Goal: Task Accomplishment & Management: Use online tool/utility

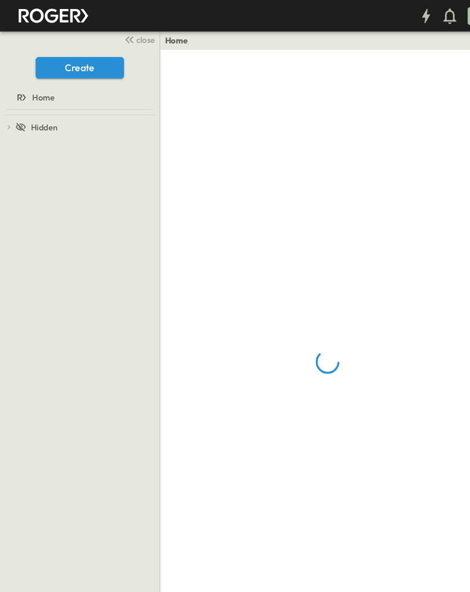
click at [135, 41] on span "close" at bounding box center [138, 37] width 17 height 11
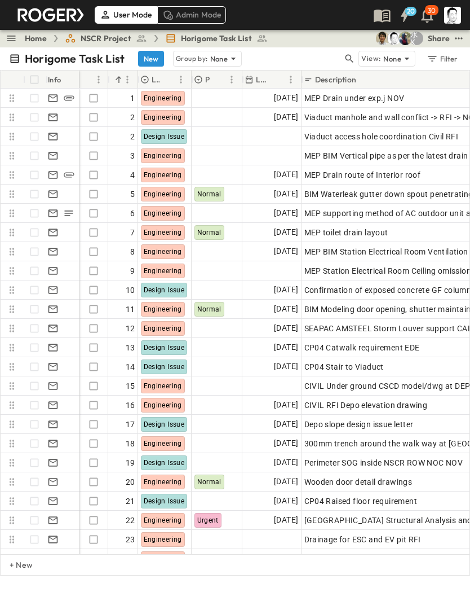
click at [349, 55] on icon "button" at bounding box center [350, 59] width 8 height 8
click at [311, 53] on input "text" at bounding box center [290, 58] width 79 height 16
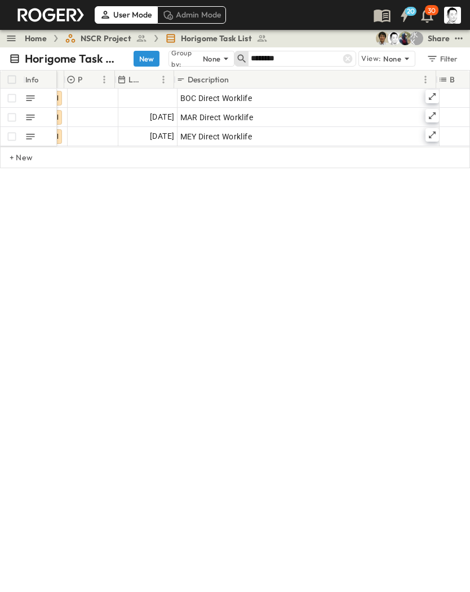
scroll to position [0, 94]
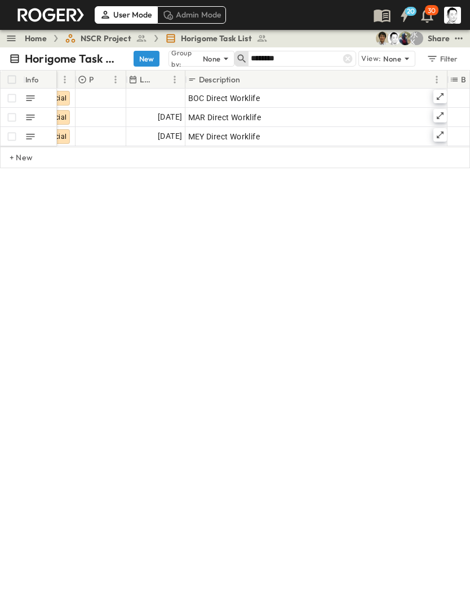
type input "********"
click at [168, 95] on div at bounding box center [156, 98] width 58 height 18
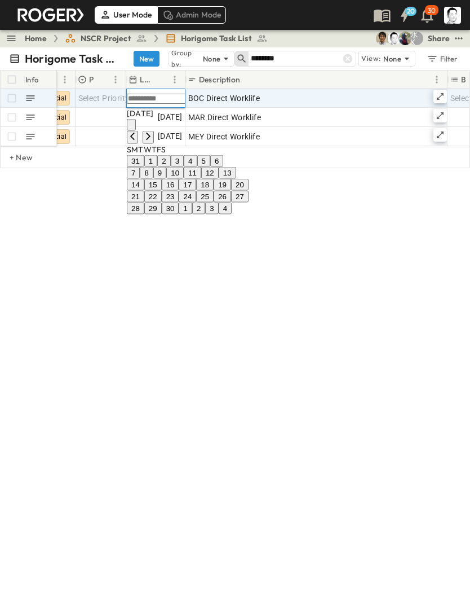
click at [179, 214] on button "30" at bounding box center [170, 209] width 17 height 12
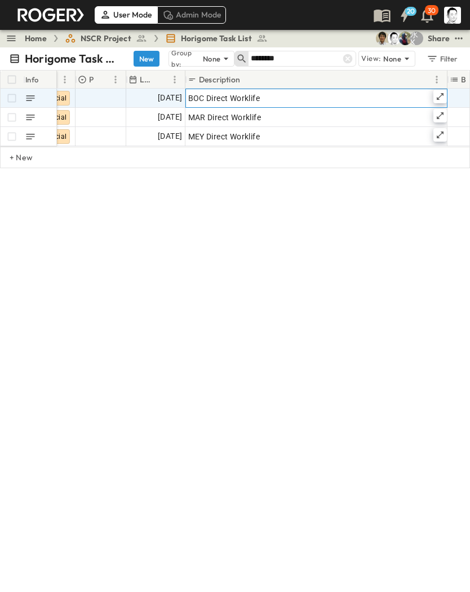
click at [439, 95] on icon at bounding box center [440, 96] width 9 height 9
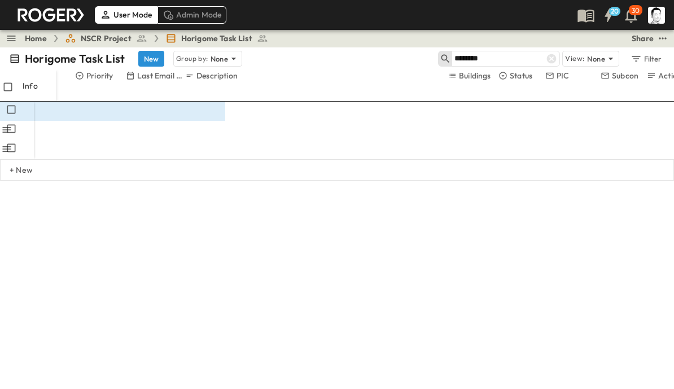
scroll to position [0, 0]
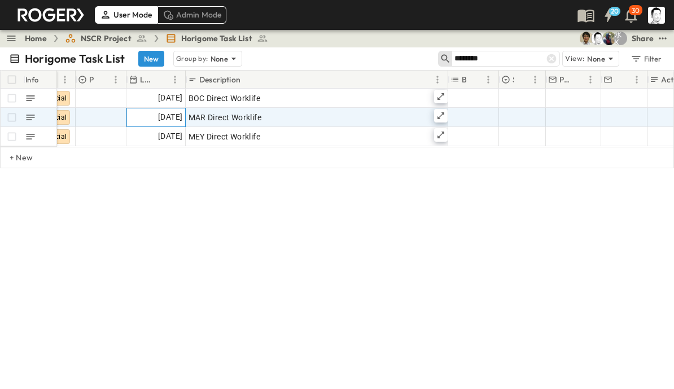
click at [165, 118] on span "[DATE]" at bounding box center [170, 117] width 24 height 13
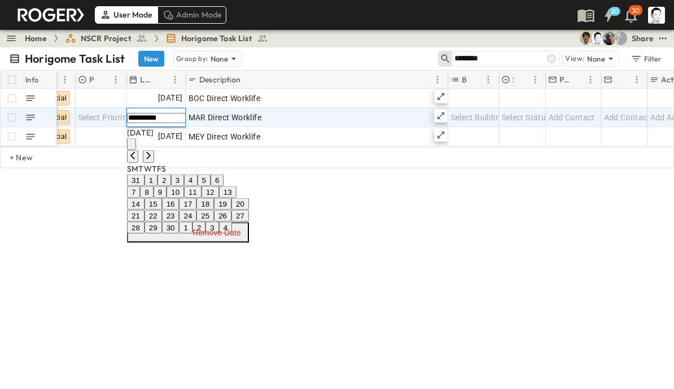
click at [179, 234] on button "30" at bounding box center [170, 228] width 17 height 12
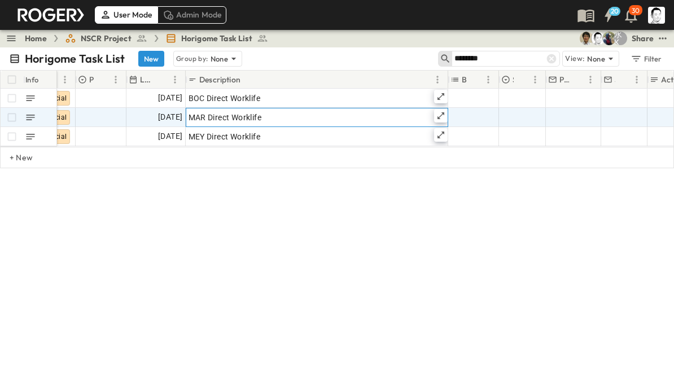
click at [438, 111] on icon at bounding box center [440, 115] width 9 height 9
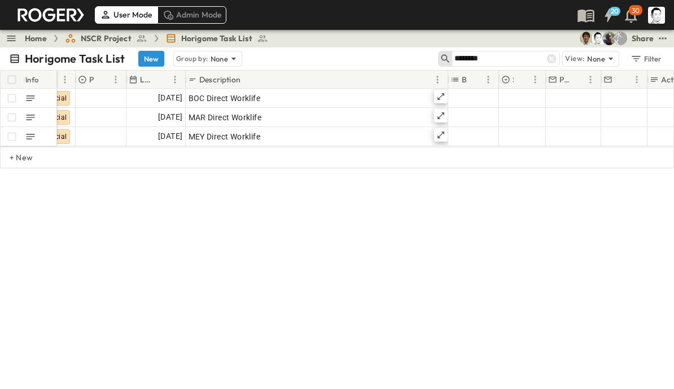
click at [470, 58] on icon at bounding box center [551, 58] width 11 height 11
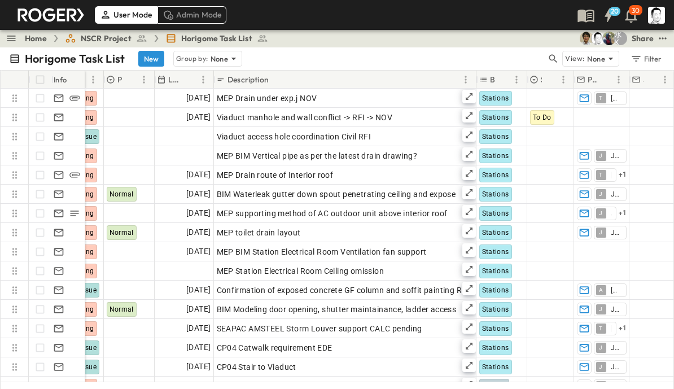
click at [470, 56] on icon "button" at bounding box center [553, 59] width 8 height 8
click at [470, 57] on input "text" at bounding box center [493, 58] width 79 height 16
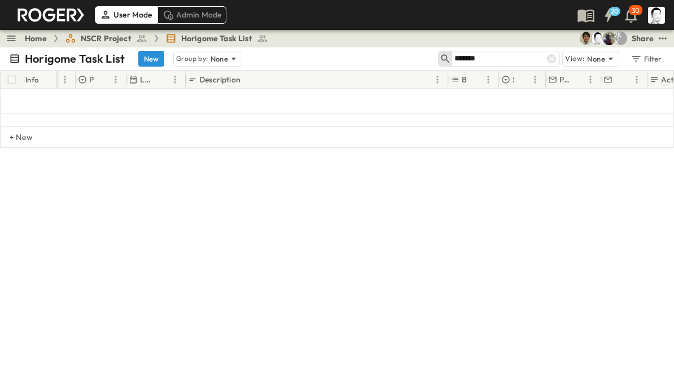
click at [470, 59] on input "******" at bounding box center [493, 58] width 79 height 16
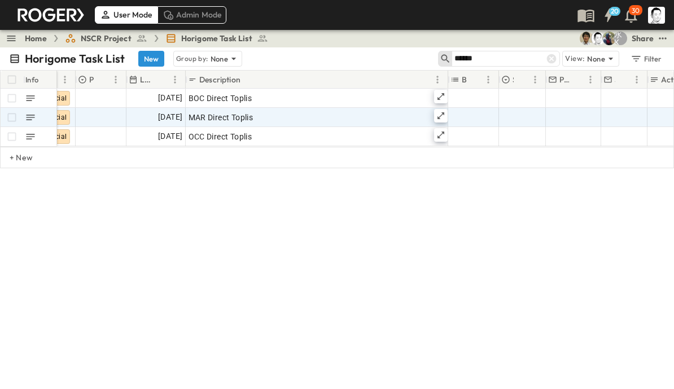
type input "******"
click at [160, 117] on span "[DATE]" at bounding box center [170, 117] width 24 height 13
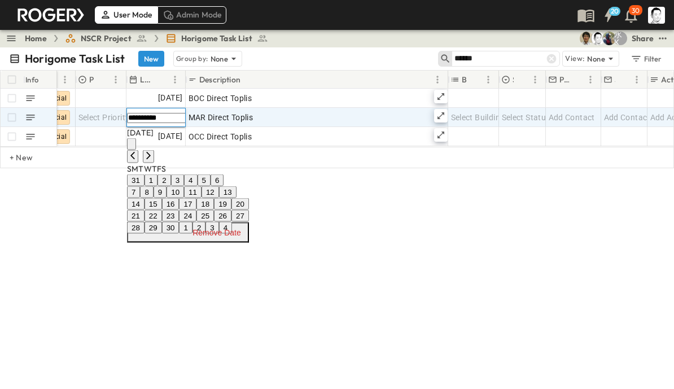
click at [179, 234] on button "30" at bounding box center [170, 228] width 17 height 12
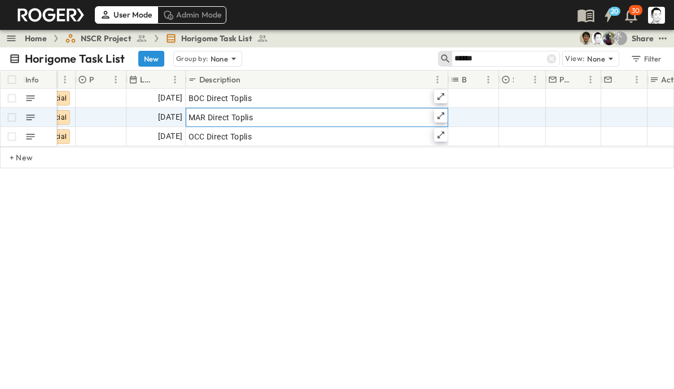
click at [443, 115] on icon at bounding box center [440, 115] width 9 height 9
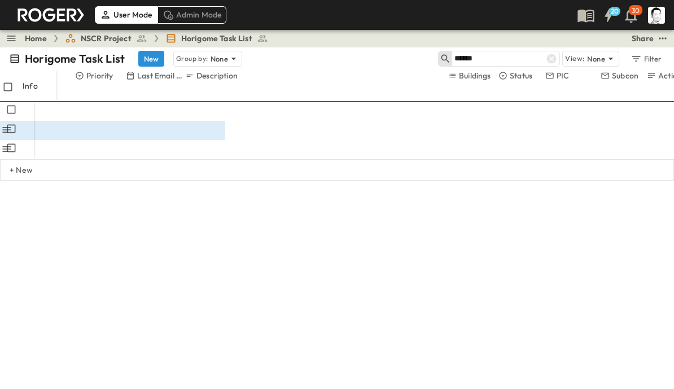
scroll to position [14, 0]
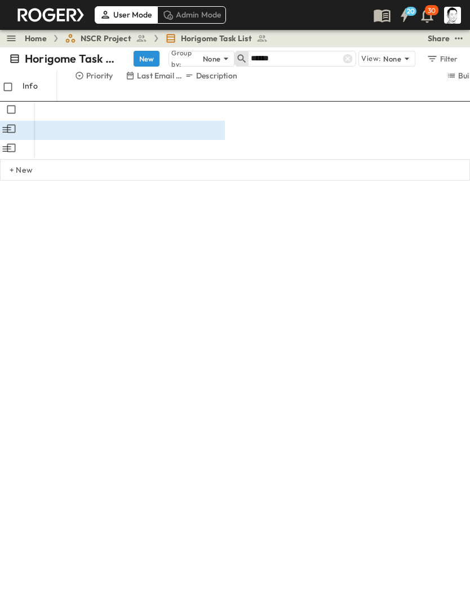
scroll to position [2382, 0]
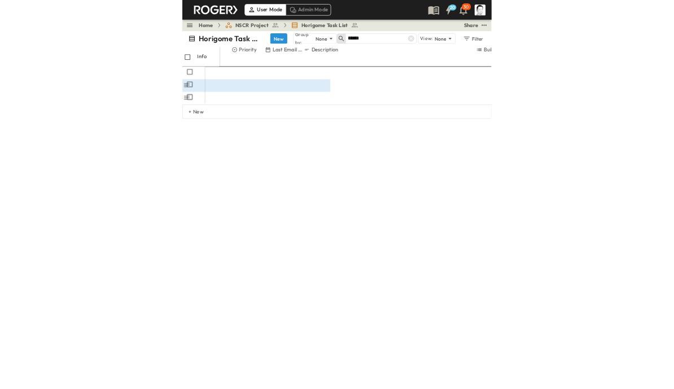
scroll to position [2329, 0]
